Goal: Information Seeking & Learning: Learn about a topic

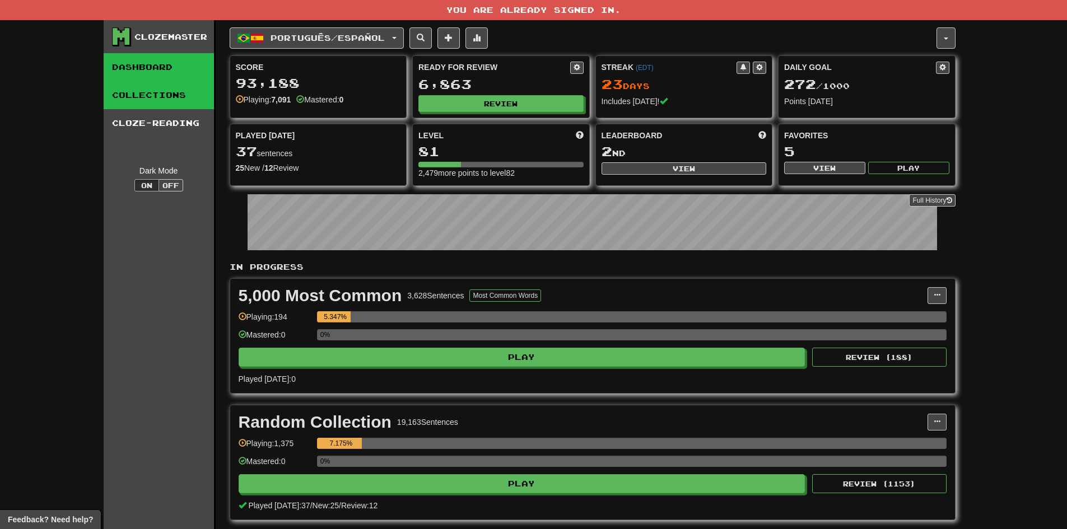
click at [181, 97] on link "Collections" at bounding box center [159, 95] width 110 height 28
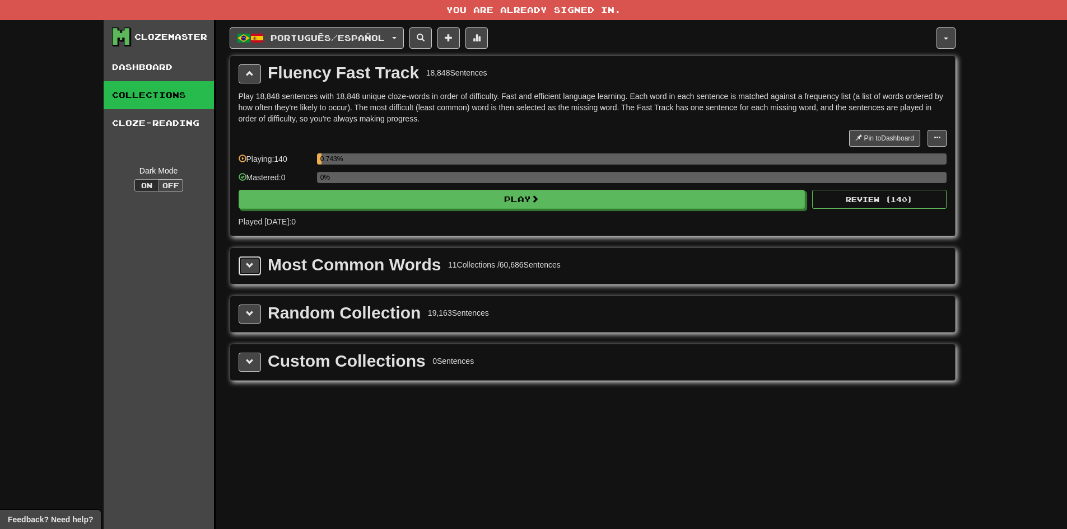
click at [245, 267] on button at bounding box center [250, 266] width 22 height 19
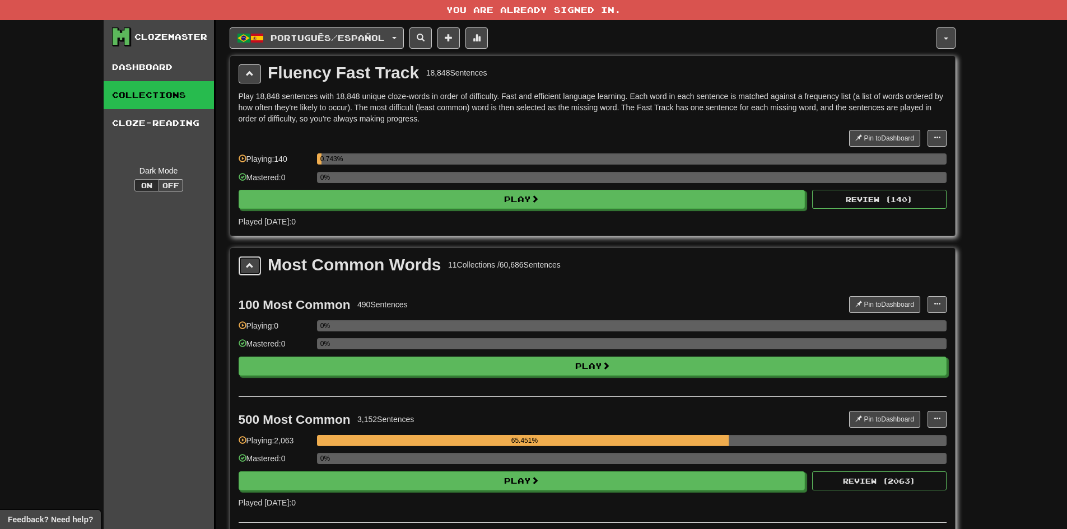
click at [246, 267] on span at bounding box center [250, 266] width 8 height 8
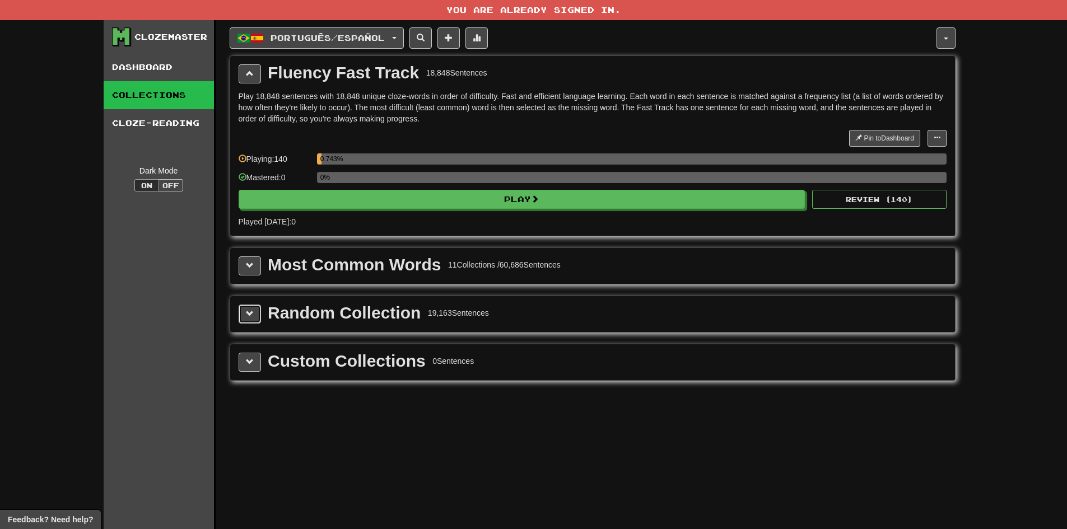
click at [251, 310] on span at bounding box center [250, 314] width 8 height 8
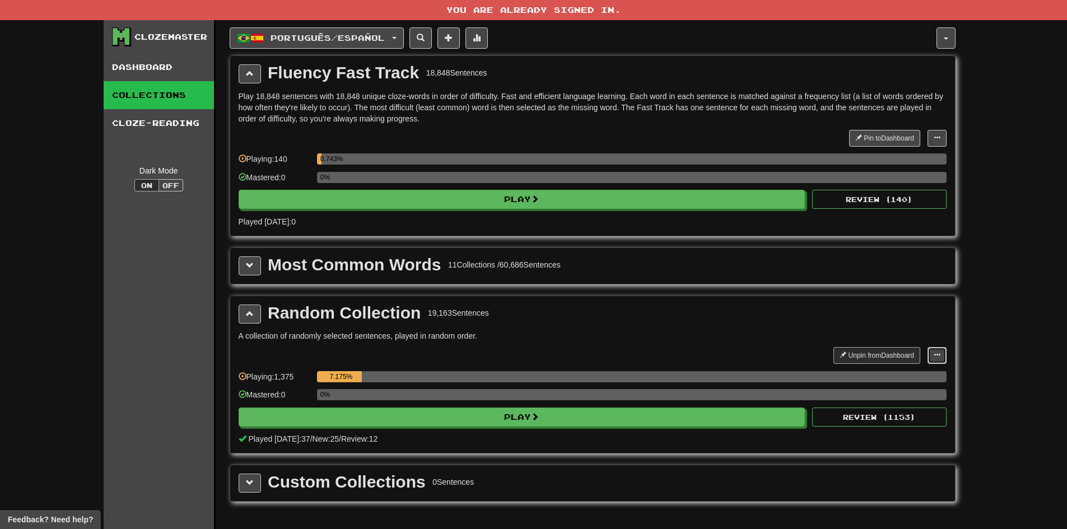
click at [933, 357] on button at bounding box center [936, 355] width 19 height 17
click at [675, 292] on div "Português / Español Català / English Streak: 0 Review: 1 Points [DATE]: 0 Deuts…" at bounding box center [593, 288] width 726 height 537
click at [935, 355] on span at bounding box center [937, 355] width 7 height 7
click at [926, 385] on ul "Unpin from Dashboard Manage Sentences" at bounding box center [893, 375] width 106 height 21
click at [921, 377] on div "7.175%" at bounding box center [632, 376] width 630 height 11
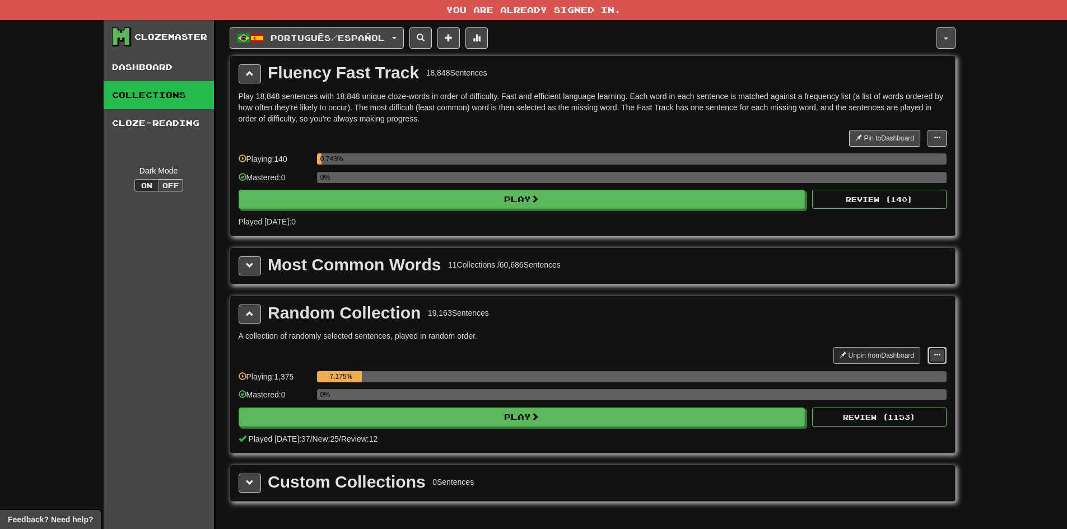
click at [929, 363] on button at bounding box center [936, 355] width 19 height 17
click at [921, 372] on span "Manage Sentences" at bounding box center [901, 375] width 68 height 9
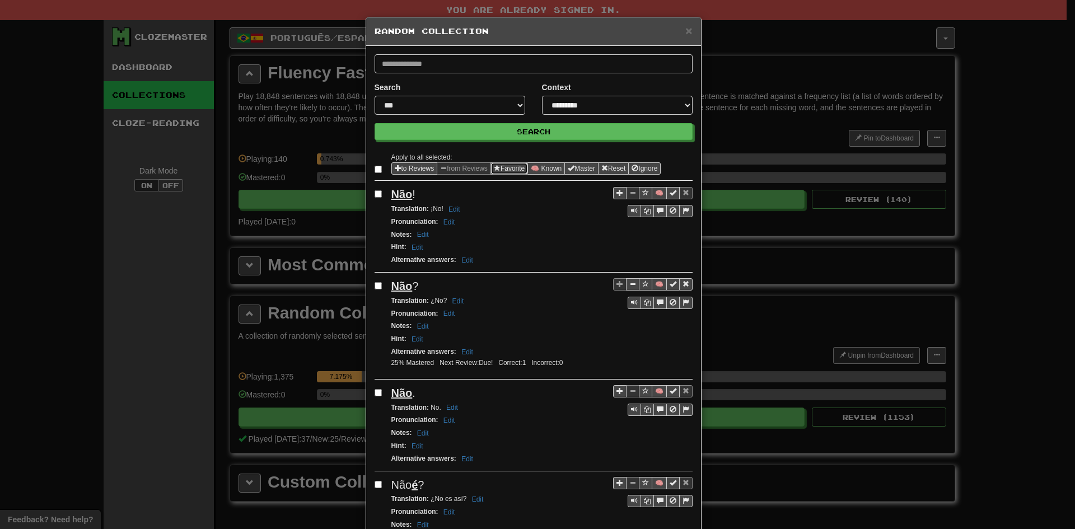
click at [511, 166] on button "Favorite" at bounding box center [510, 168] width 38 height 12
click at [378, 170] on label at bounding box center [380, 169] width 11 height 11
click at [588, 101] on select "**********" at bounding box center [617, 105] width 151 height 19
click at [686, 34] on span "×" at bounding box center [689, 30] width 7 height 13
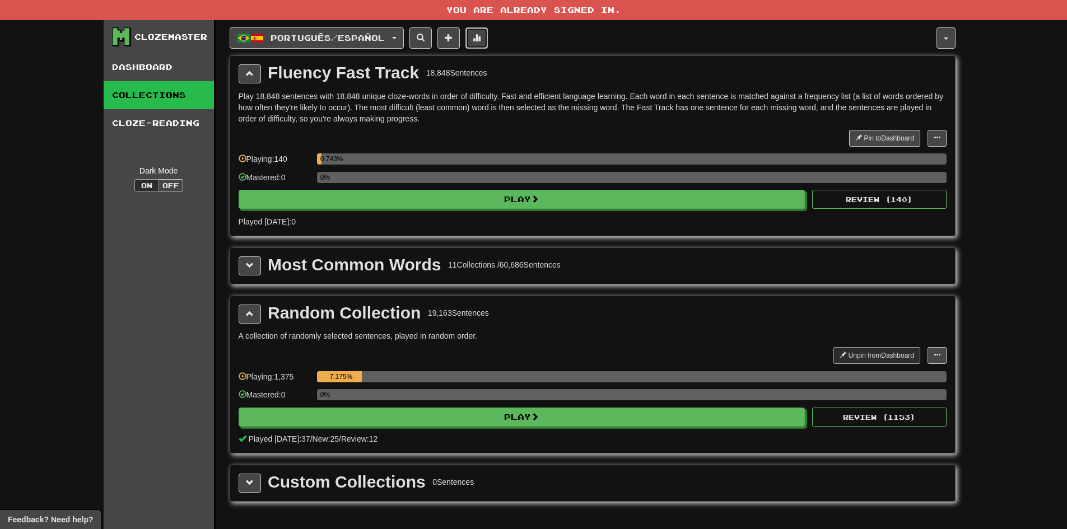
click at [481, 36] on span at bounding box center [477, 38] width 8 height 8
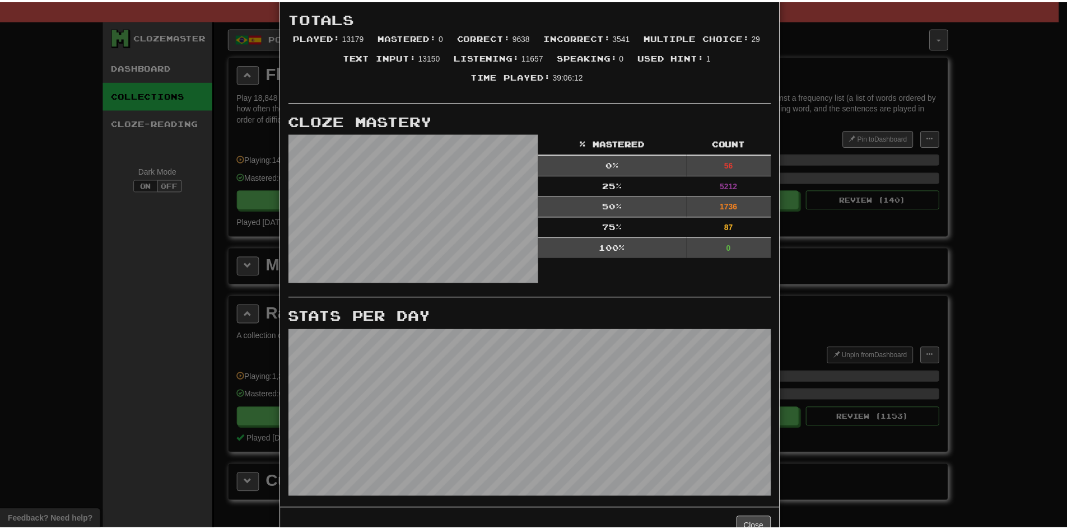
scroll to position [291, 0]
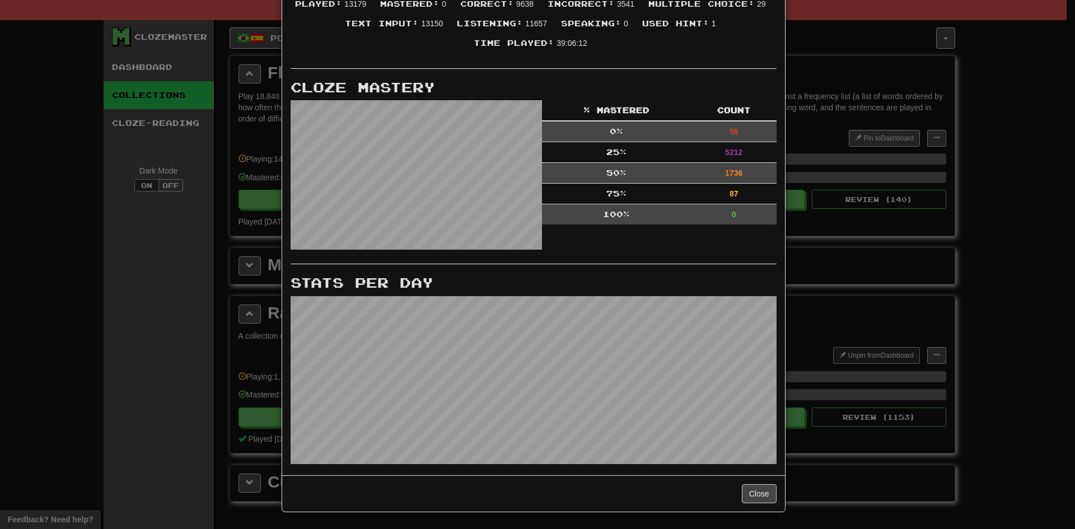
click at [884, 205] on div "× More Stats Review Forecast Totals Played : 13179 Mastered : 0 Correct : 9638 …" at bounding box center [537, 264] width 1075 height 529
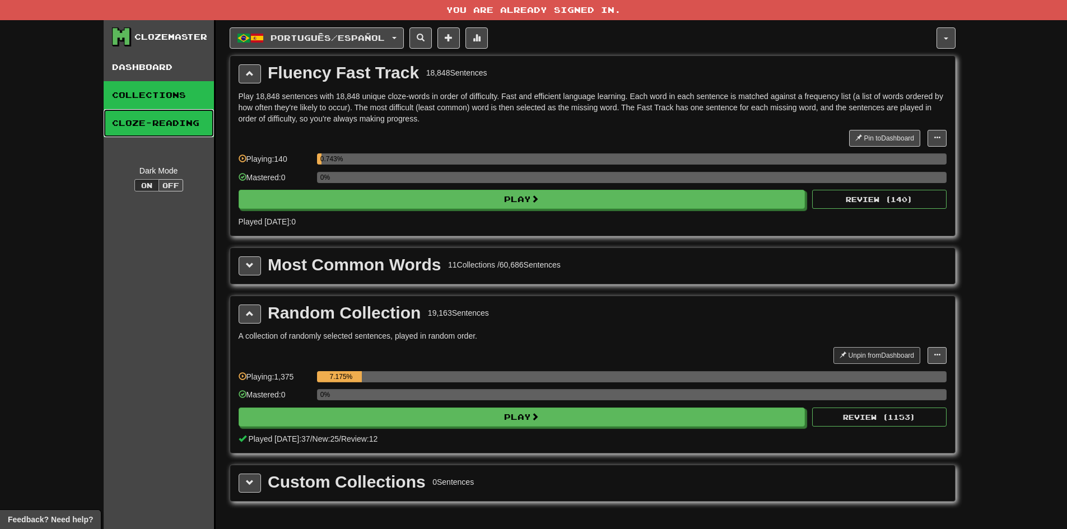
click at [156, 116] on link "Cloze-Reading" at bounding box center [159, 123] width 110 height 28
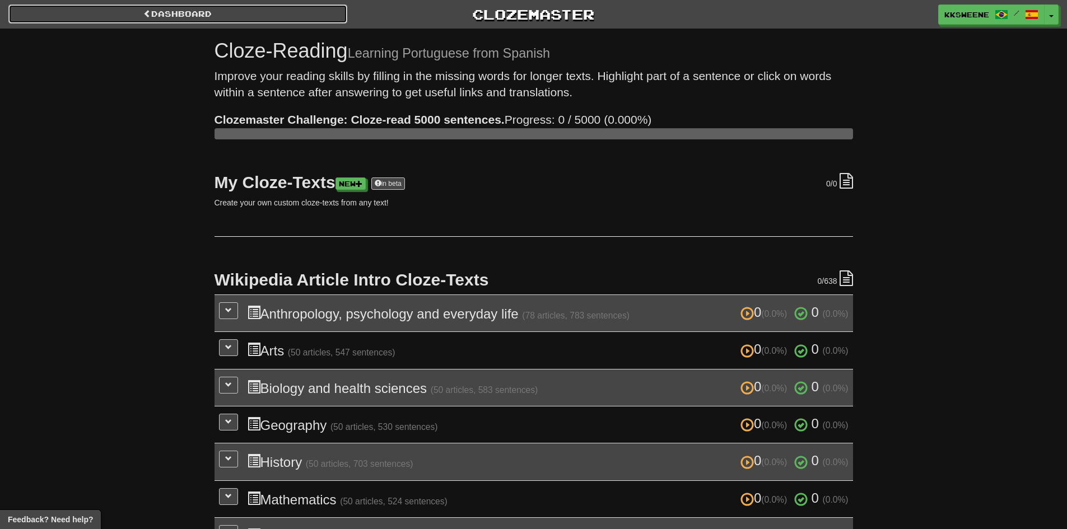
click at [179, 11] on link "Dashboard" at bounding box center [177, 13] width 339 height 19
